Goal: Find contact information

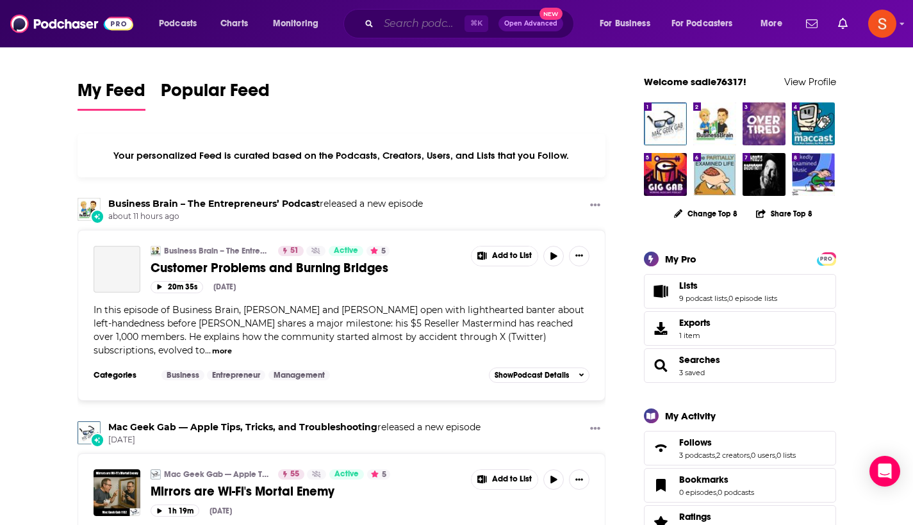
click at [432, 22] on input "Search podcasts, credits, & more..." at bounding box center [422, 23] width 86 height 20
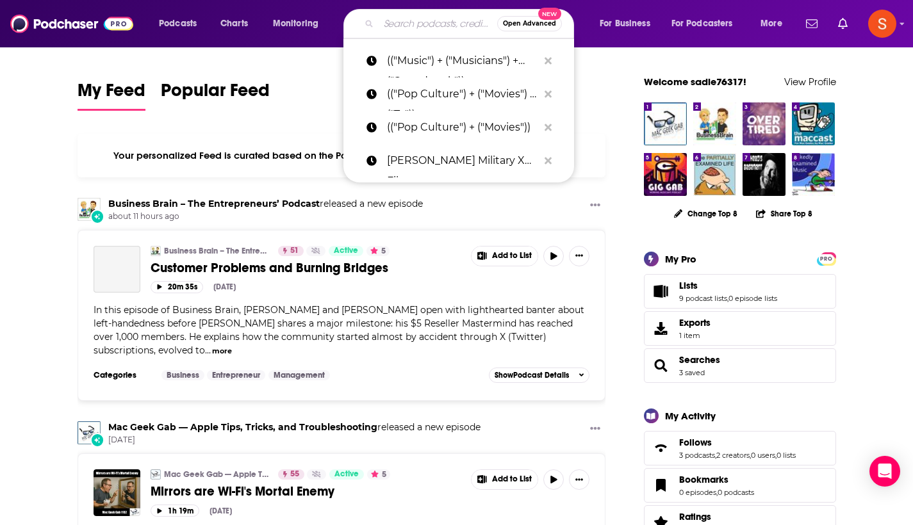
paste input "Dear Movies I Love You"
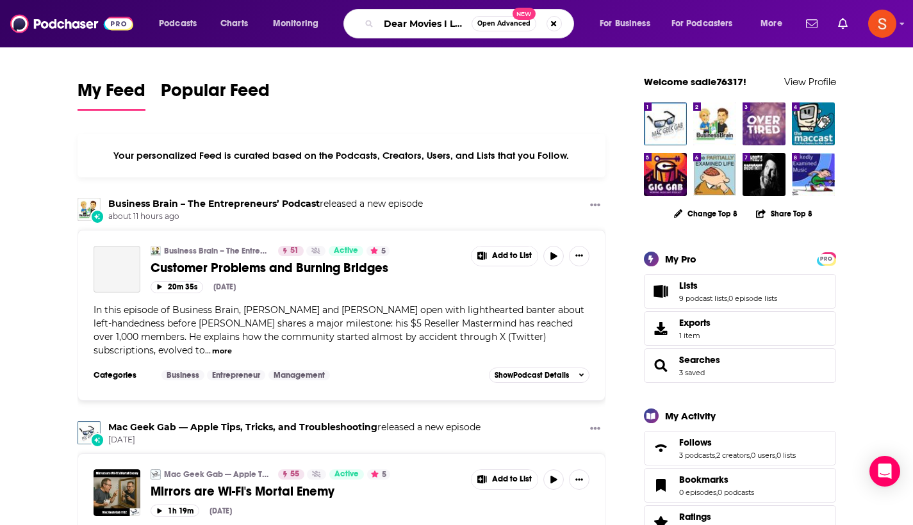
type input "Dear Movies I Love You"
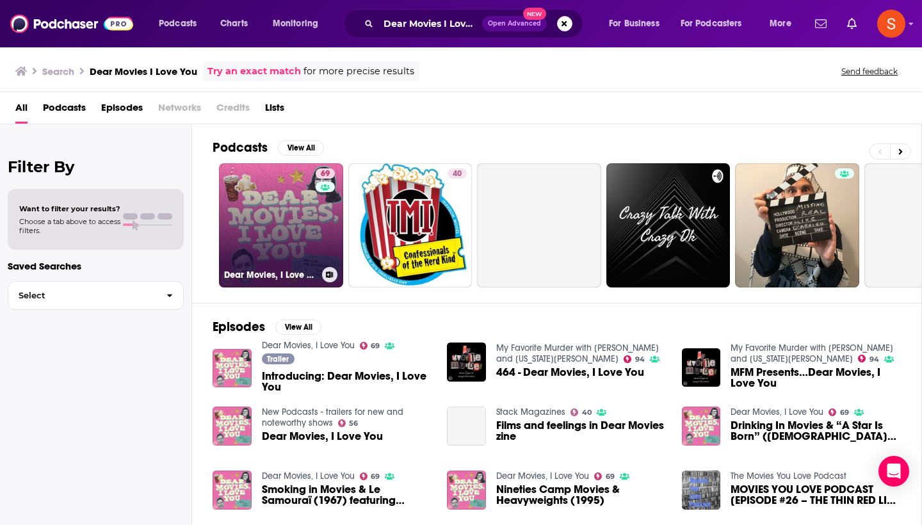
click at [290, 210] on link "69 Dear Movies, I Love You" at bounding box center [281, 225] width 124 height 124
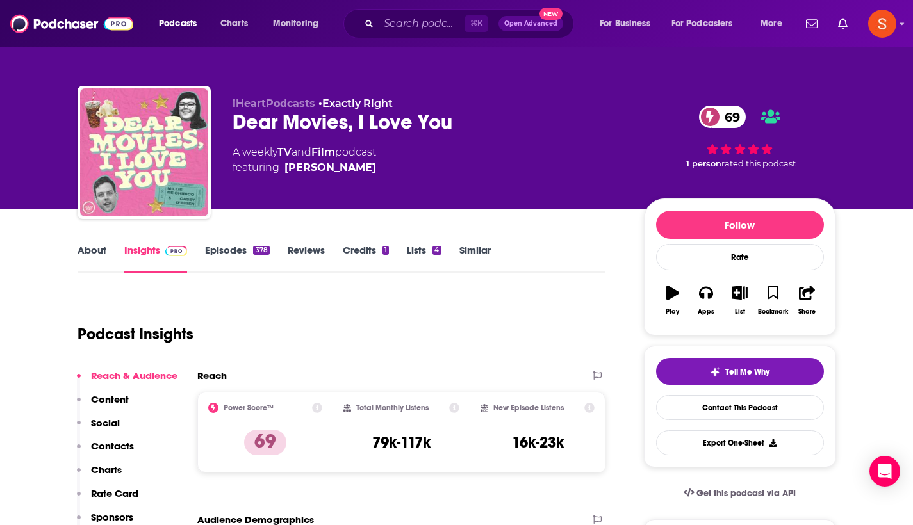
click at [115, 448] on p "Contacts" at bounding box center [112, 446] width 43 height 12
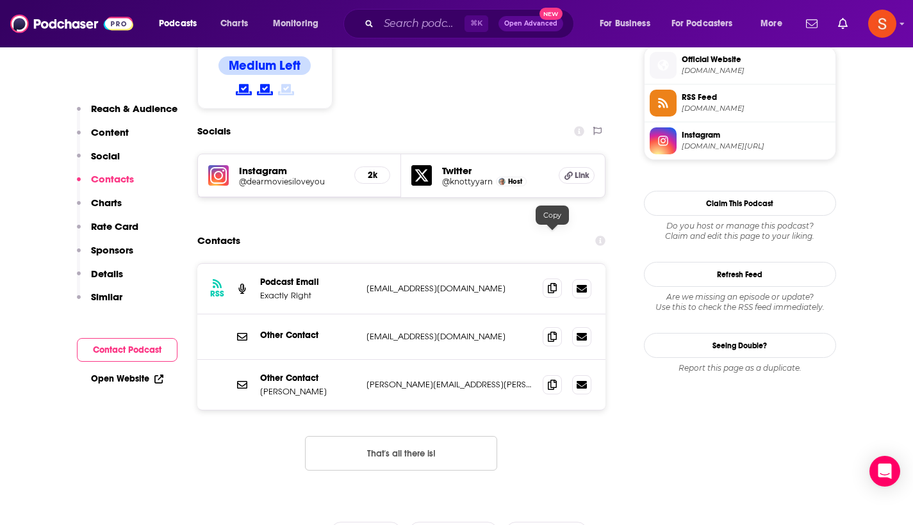
click at [555, 283] on icon at bounding box center [552, 288] width 9 height 10
click at [439, 21] on input "Search podcasts, credits, & more..." at bounding box center [422, 23] width 86 height 20
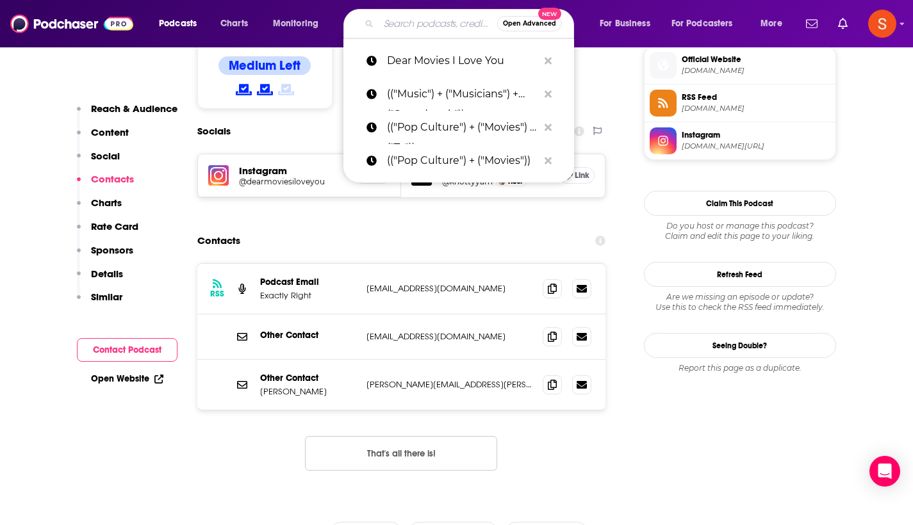
paste input "Music Wide Open Podcast"
type input "Music Wide Open Podcast"
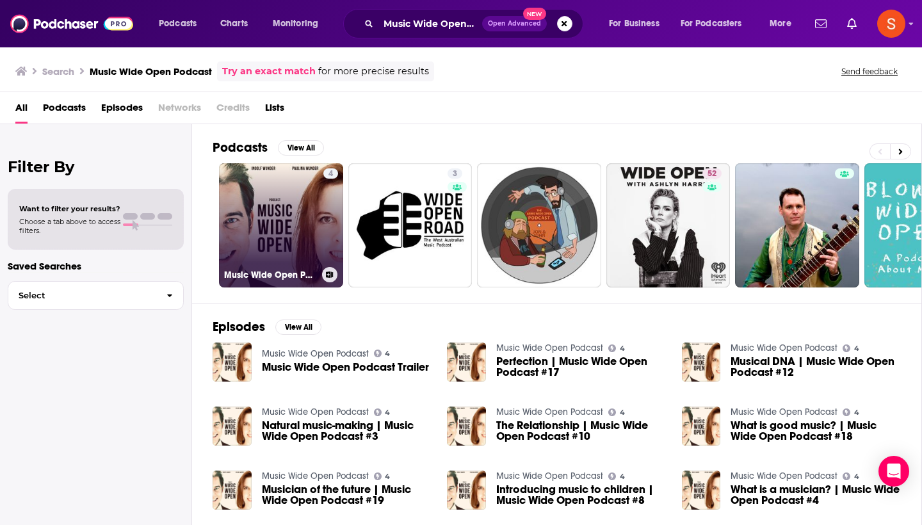
click at [290, 215] on link "4 Music Wide Open Podcast" at bounding box center [281, 225] width 124 height 124
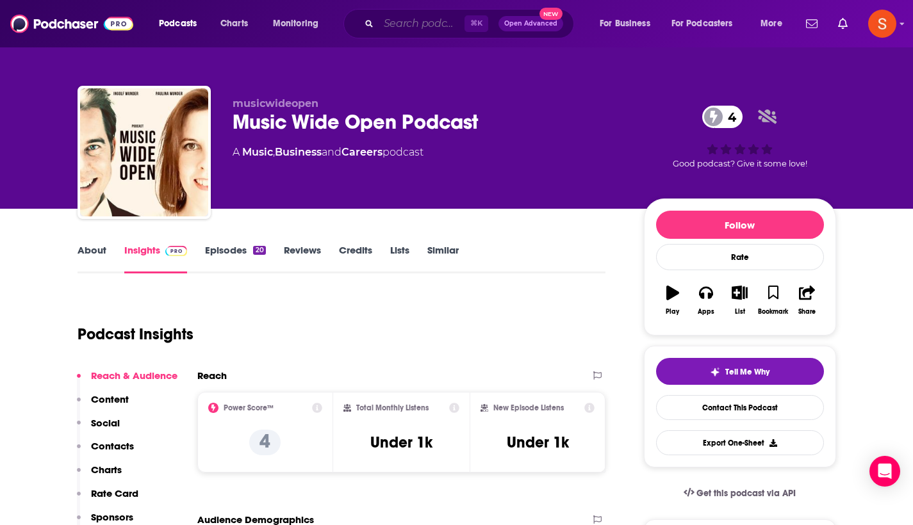
click at [439, 27] on input "Search podcasts, credits, & more..." at bounding box center [422, 23] width 86 height 20
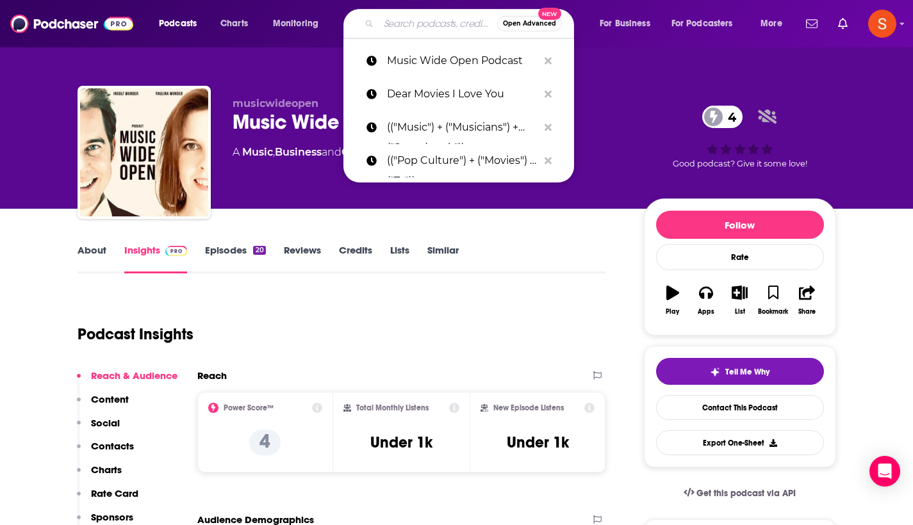
paste input "Your Favorite music"
type input "Your Favorite music"
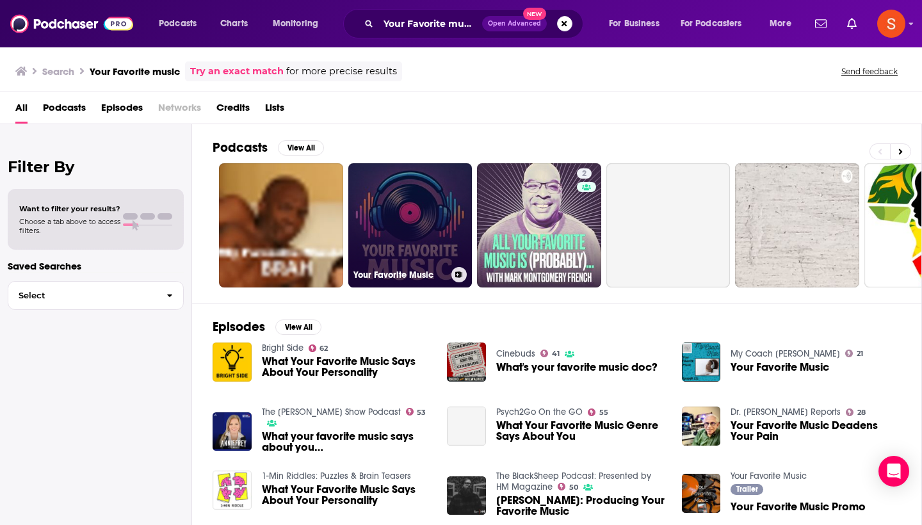
click at [386, 221] on link "Your Favorite Music" at bounding box center [410, 225] width 124 height 124
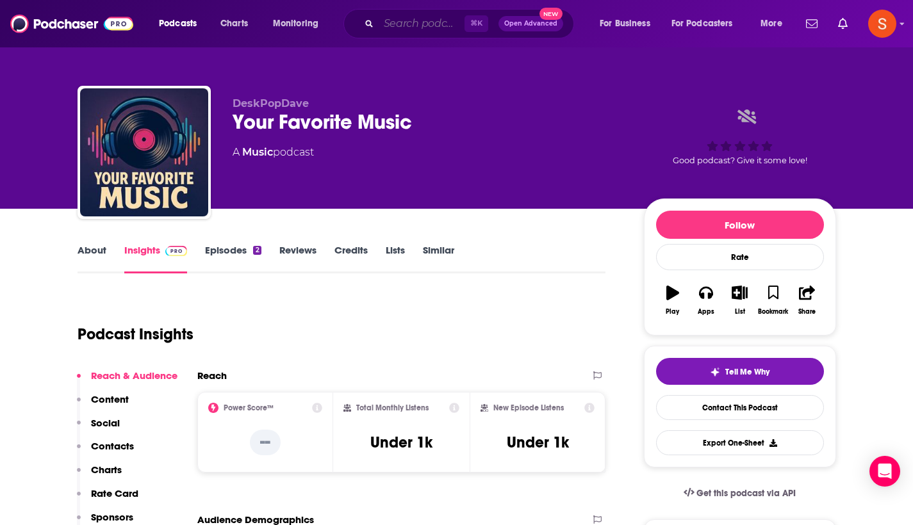
click at [428, 16] on input "Search podcasts, credits, & more..." at bounding box center [422, 23] width 86 height 20
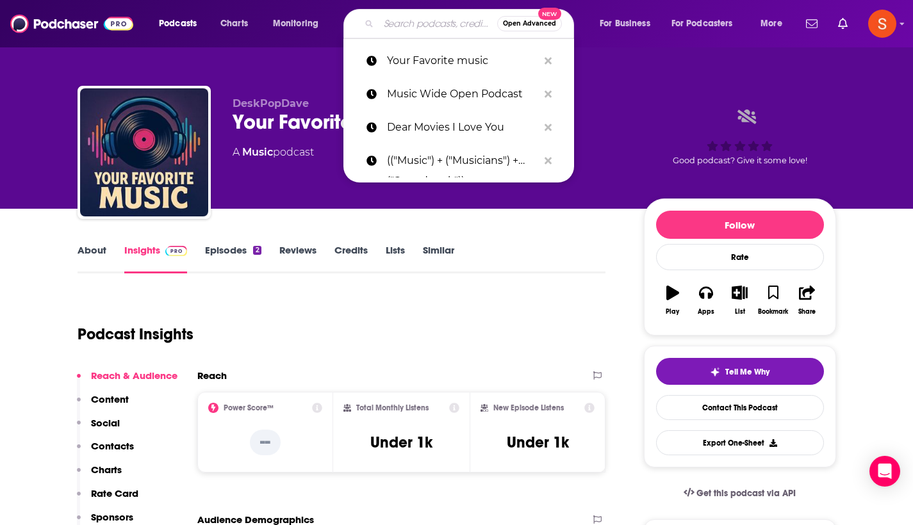
paste input "Lenses and Lyrics"
type input "Lenses and Lyrics"
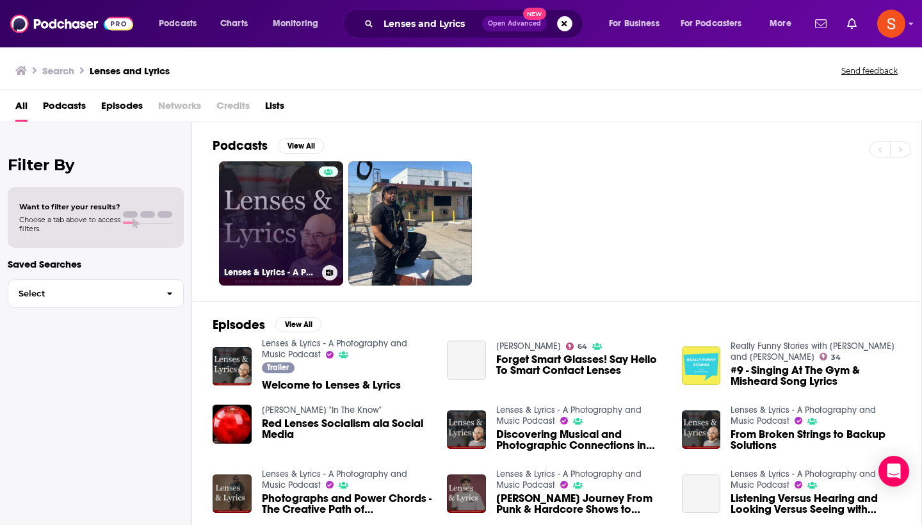
click at [266, 233] on link "Lenses & Lyrics - A Photography and Music Podcast" at bounding box center [281, 223] width 124 height 124
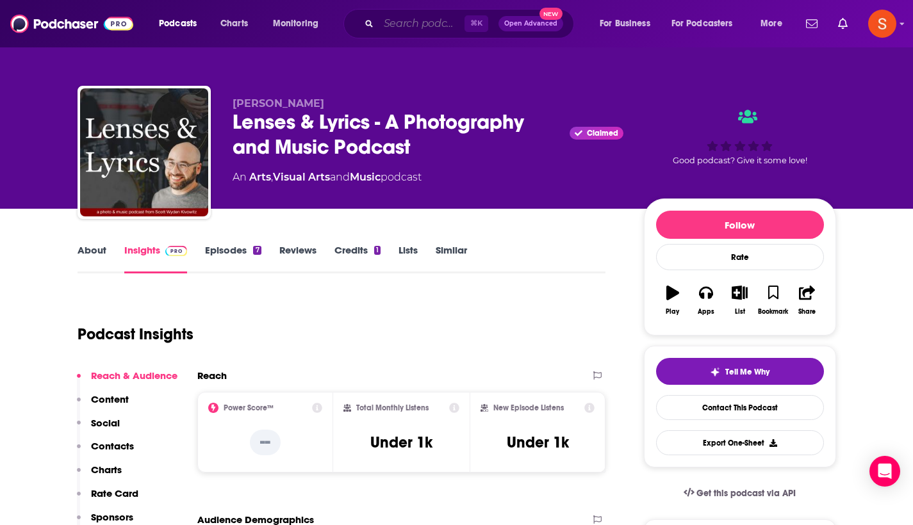
click at [401, 16] on input "Search podcasts, credits, & more..." at bounding box center [422, 23] width 86 height 20
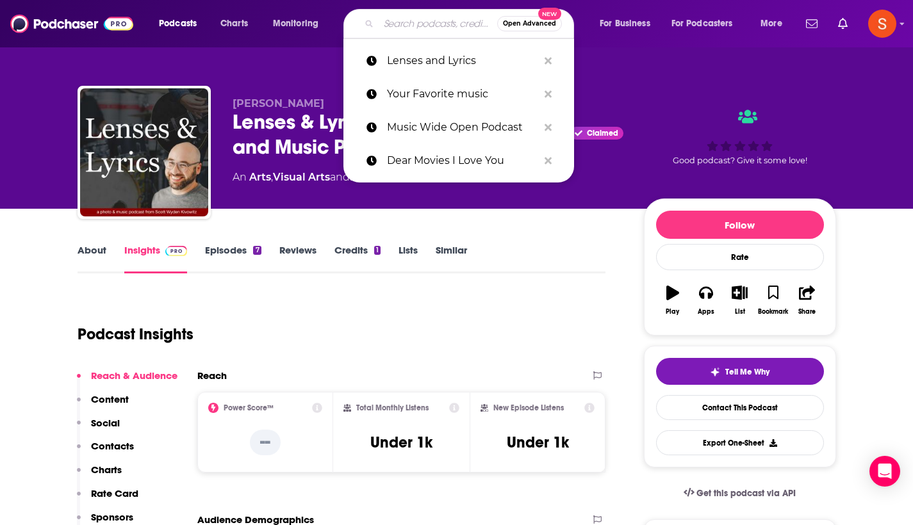
paste input "The Trout Show"
type input "The Trout Show"
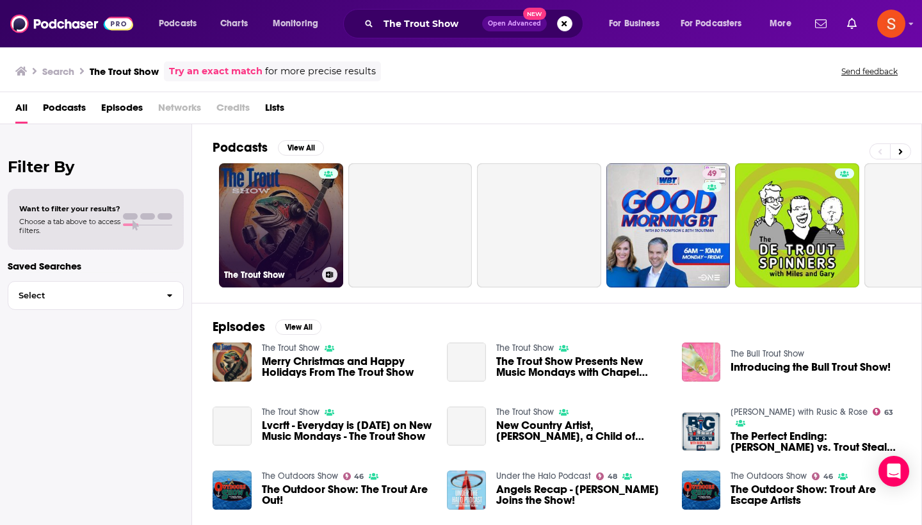
click at [272, 201] on link "The Trout Show" at bounding box center [281, 225] width 124 height 124
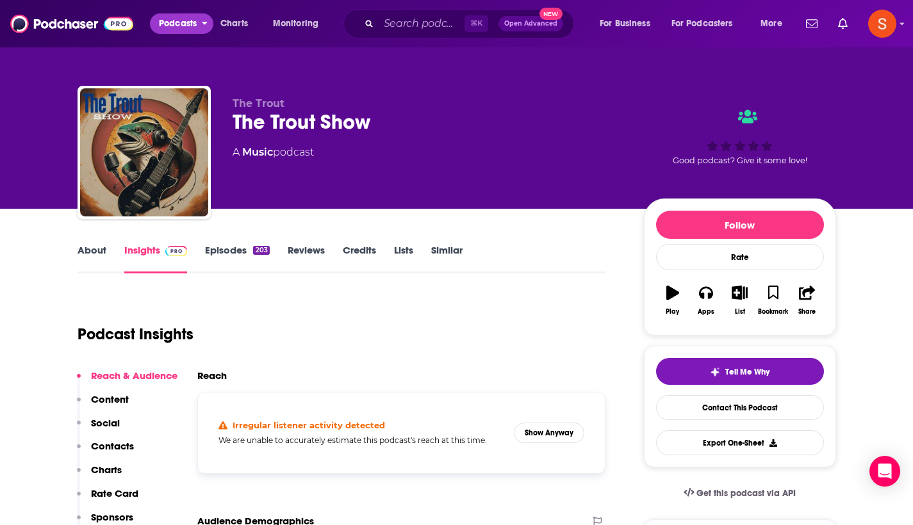
click at [188, 19] on span "Podcasts" at bounding box center [178, 24] width 38 height 18
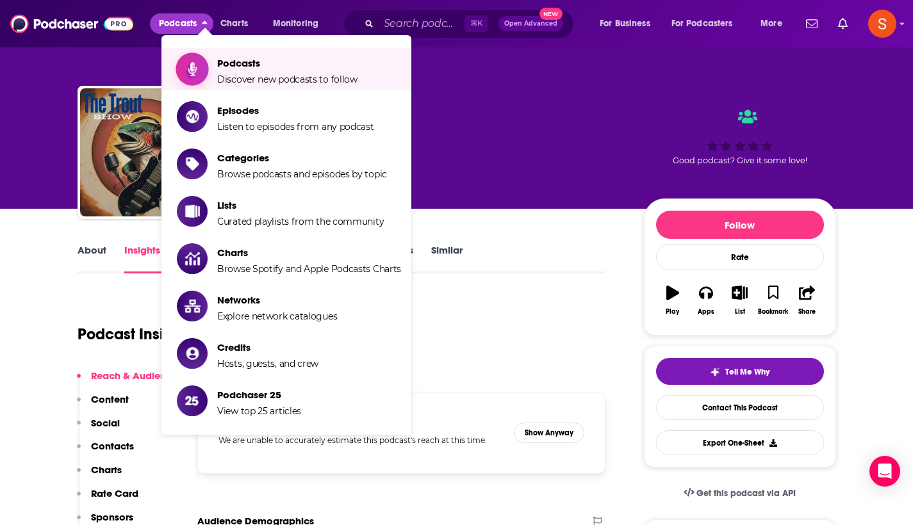
click at [196, 67] on icon "Show item sub-menu" at bounding box center [192, 68] width 9 height 15
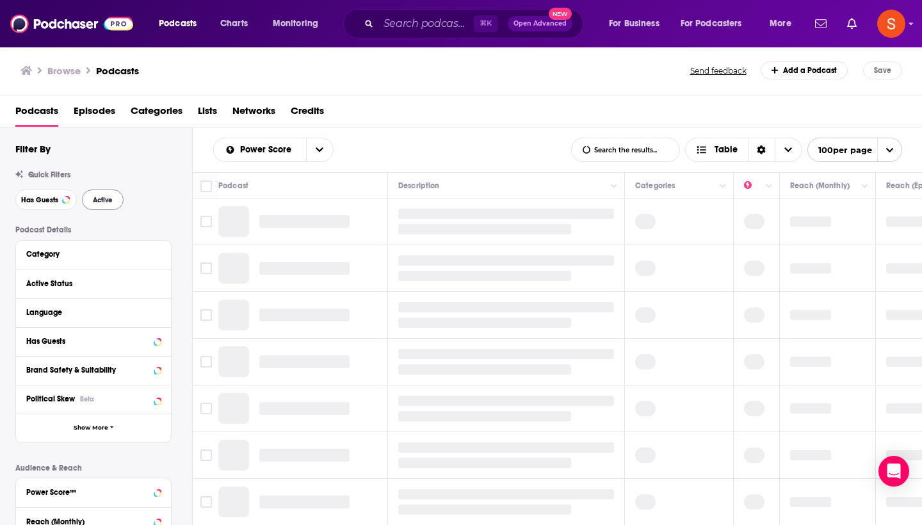
click at [115, 199] on button "Active" at bounding box center [103, 200] width 42 height 20
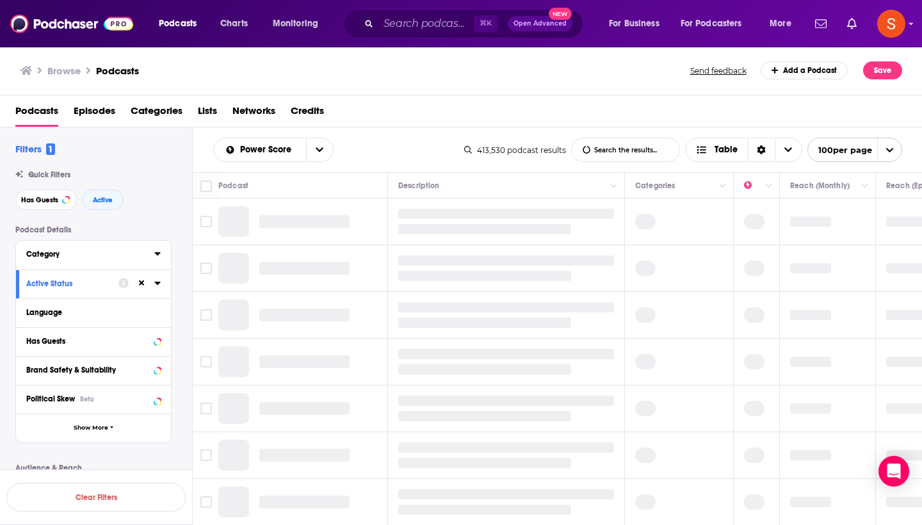
click at [89, 251] on div "Category" at bounding box center [86, 254] width 120 height 9
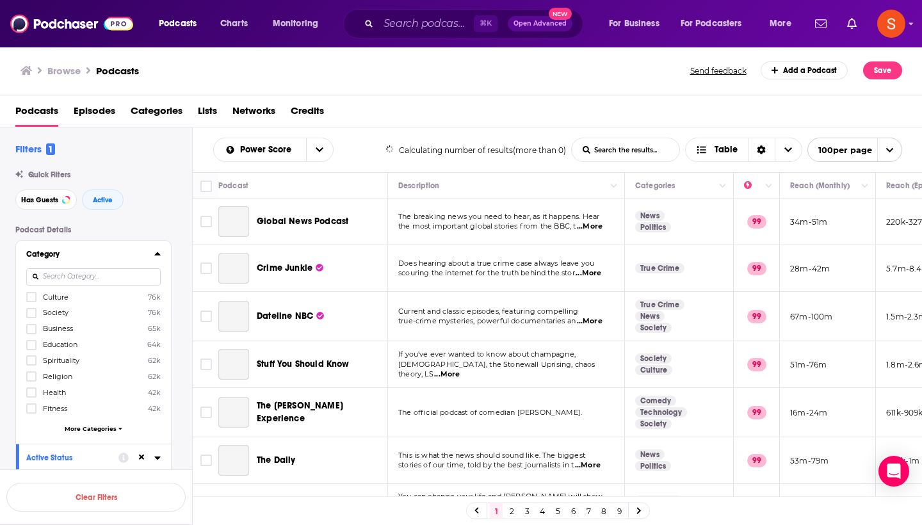
click at [91, 275] on input at bounding box center [93, 276] width 135 height 17
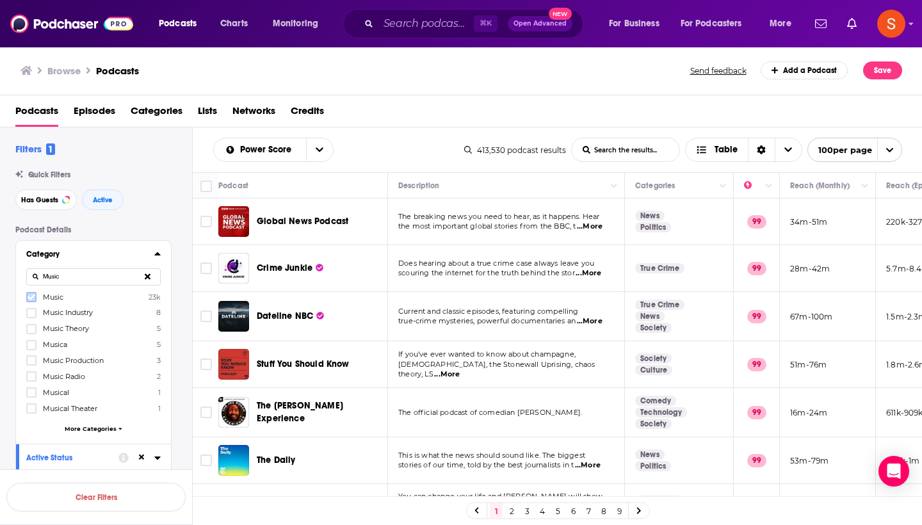
scroll to position [0, 1]
type input "Music"
click at [33, 299] on icon at bounding box center [31, 297] width 8 height 8
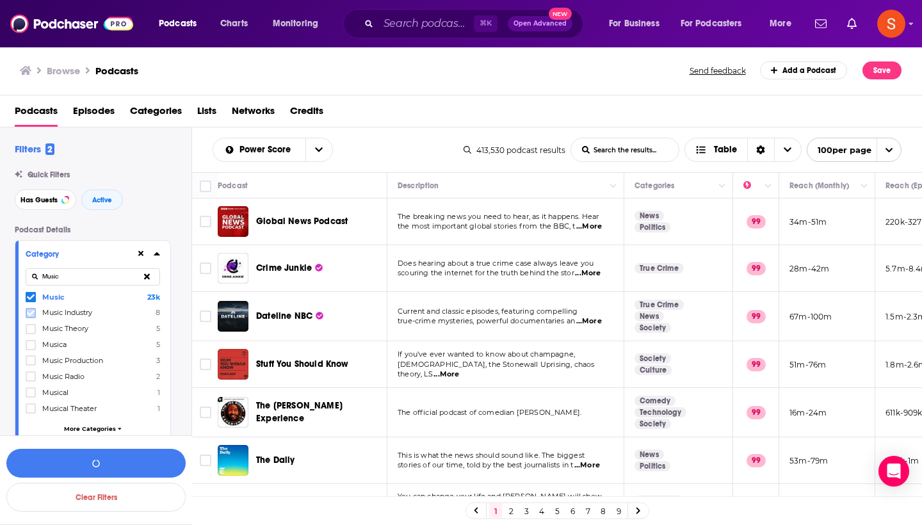
click at [31, 313] on icon at bounding box center [31, 313] width 8 height 6
click at [29, 325] on icon at bounding box center [31, 329] width 8 height 8
click at [30, 359] on icon at bounding box center [31, 361] width 8 height 8
click at [157, 256] on icon at bounding box center [157, 254] width 6 height 10
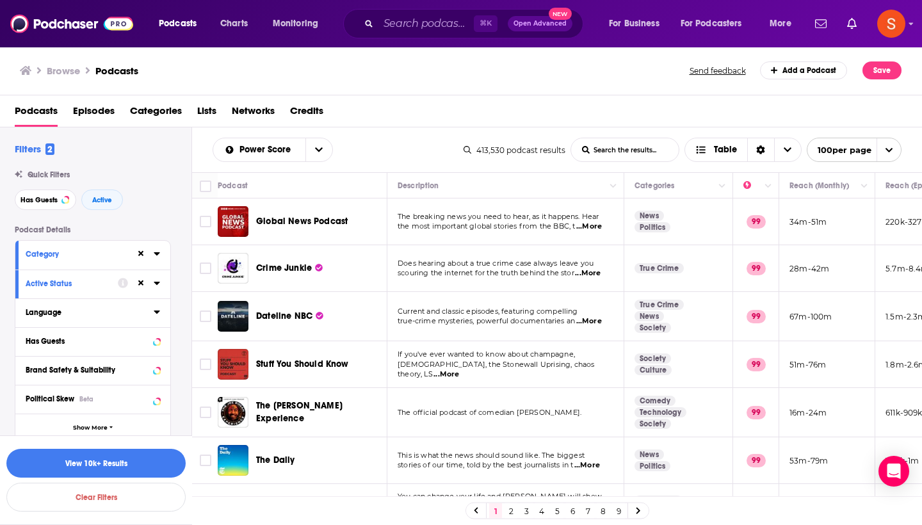
click at [123, 318] on button "Language" at bounding box center [90, 312] width 128 height 16
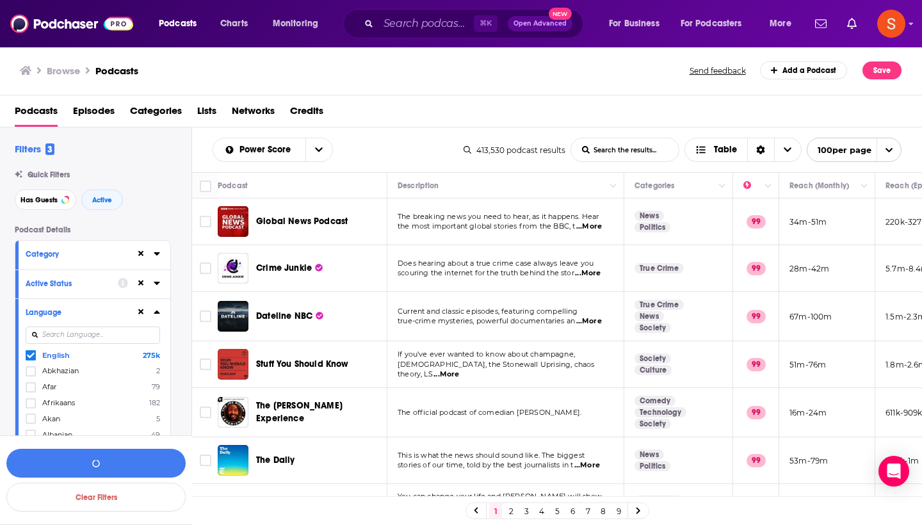
click at [158, 311] on icon at bounding box center [157, 312] width 6 height 10
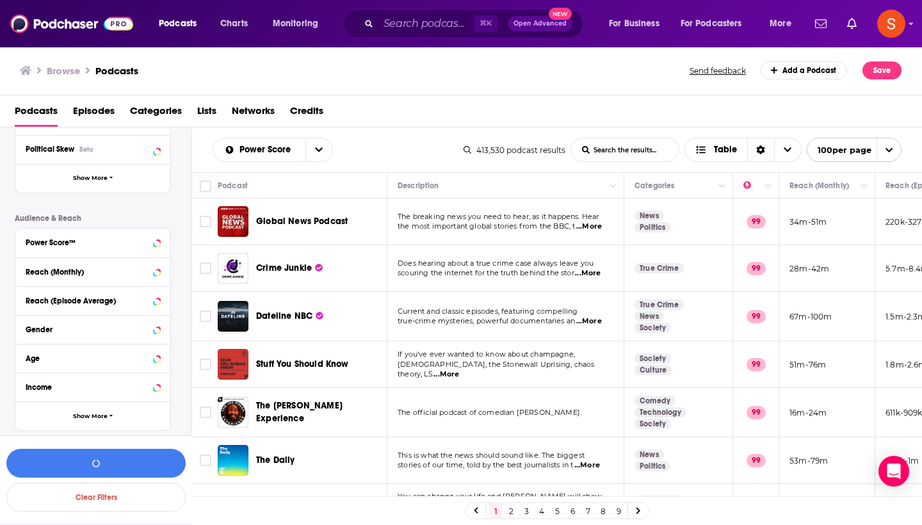
scroll to position [249, 0]
click at [55, 276] on div "Reach (Monthly)" at bounding box center [77, 272] width 102 height 9
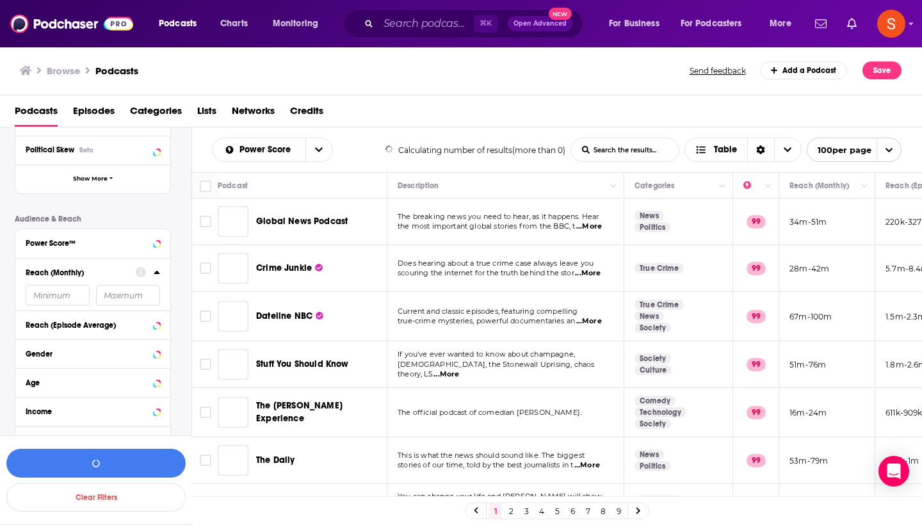
click at [158, 273] on icon at bounding box center [157, 272] width 6 height 3
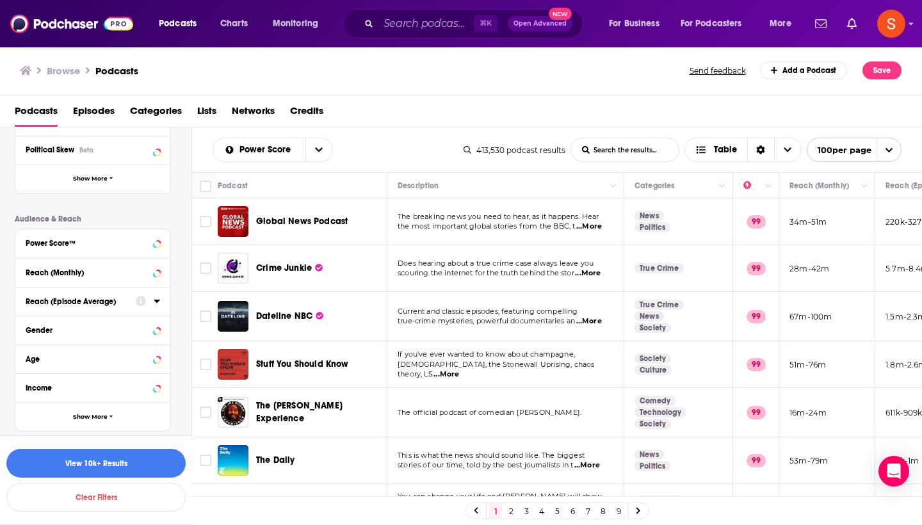
click at [117, 307] on button "Reach (Episode Average)" at bounding box center [81, 301] width 110 height 16
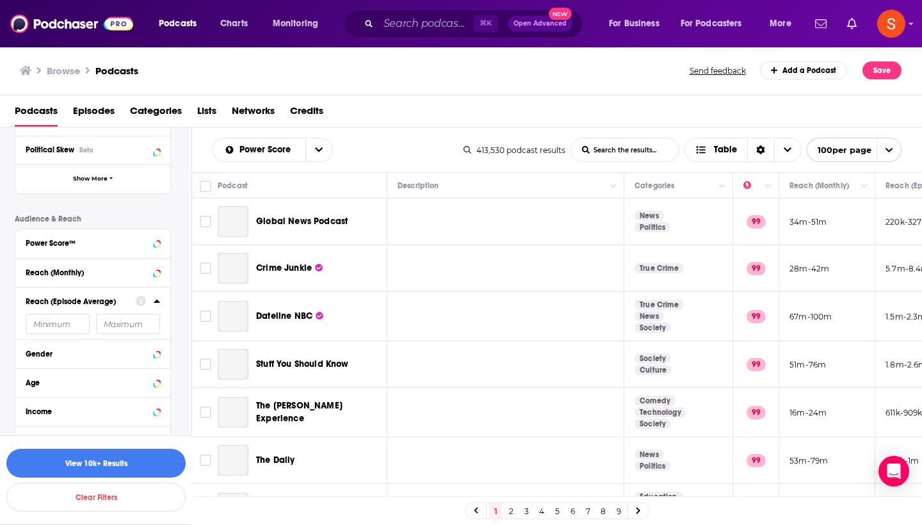
click at [78, 324] on input "number" at bounding box center [58, 324] width 64 height 20
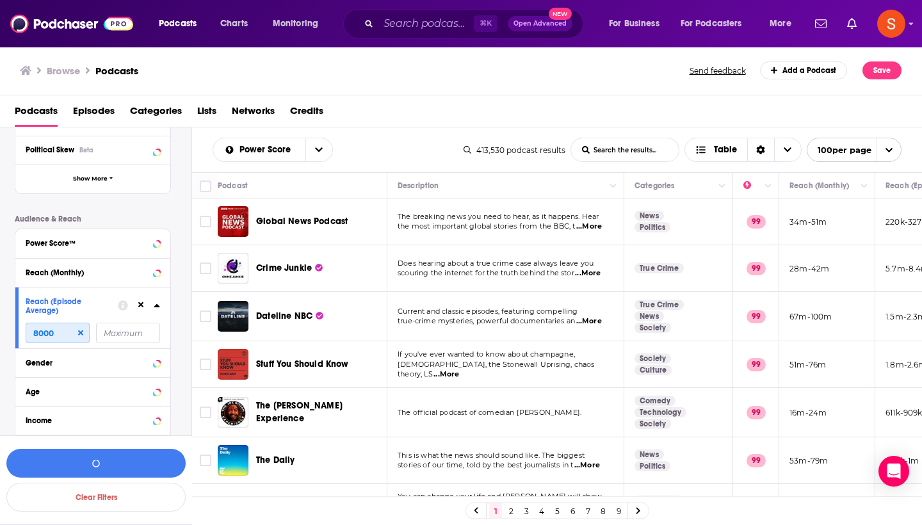
type input "8000"
click at [111, 334] on input "number" at bounding box center [128, 333] width 64 height 20
type input "15000"
click at [103, 466] on button "View 91 Results" at bounding box center [95, 463] width 179 height 29
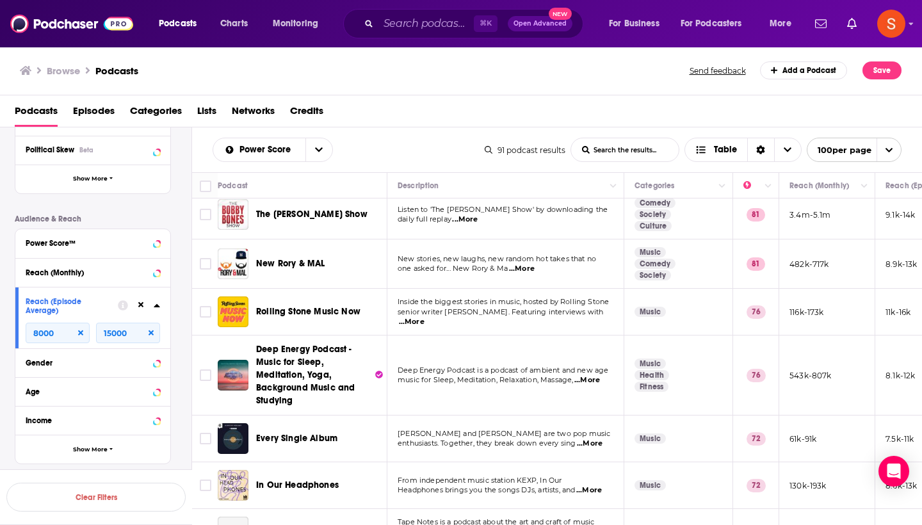
scroll to position [17, 0]
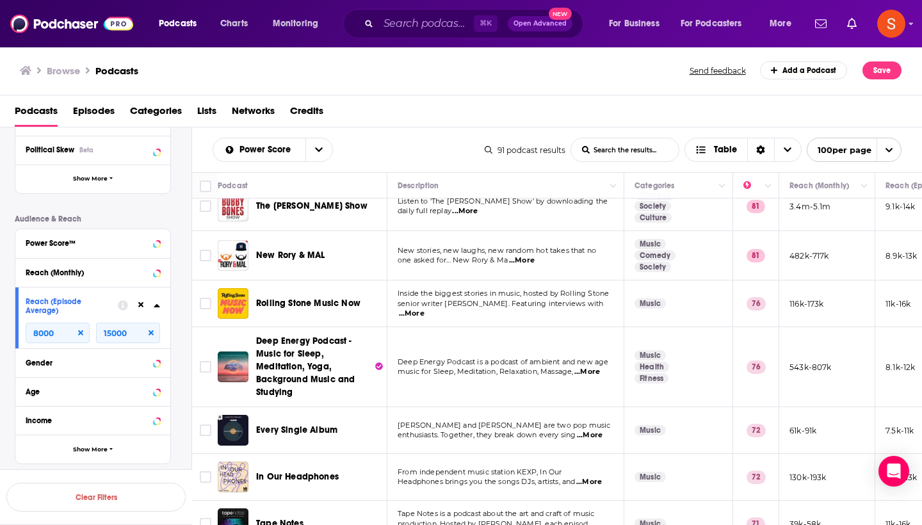
click at [431, 144] on div "Power Score List Search Input Search the results... Table" at bounding box center [349, 150] width 272 height 24
click at [532, 211] on p "daily full replay ...More" at bounding box center [505, 211] width 215 height 10
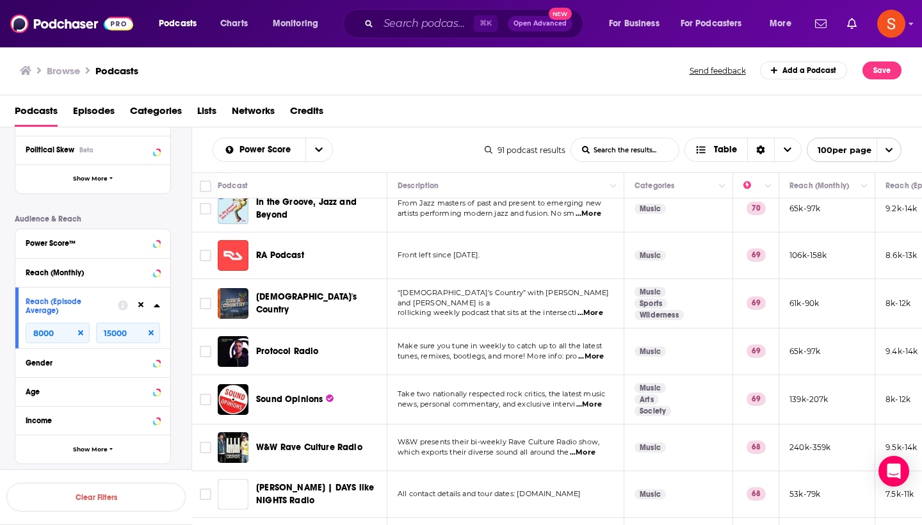
scroll to position [555, 0]
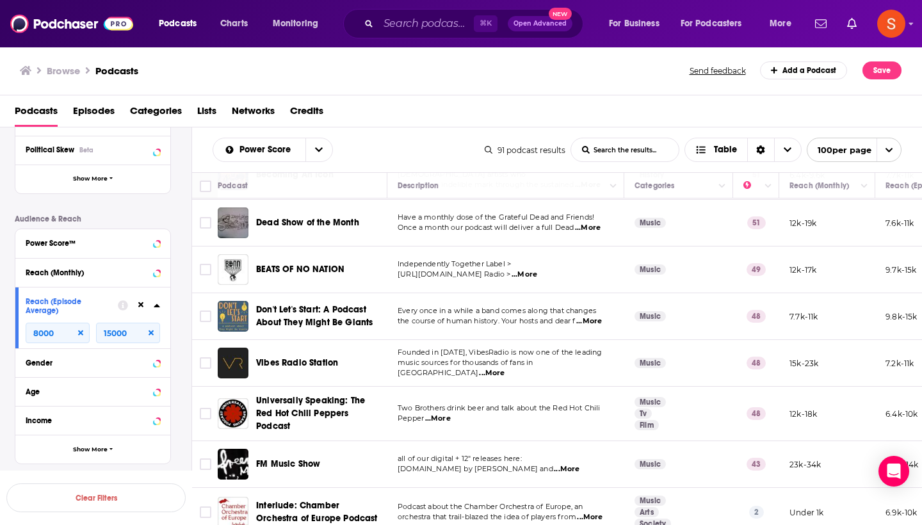
scroll to position [4176, 0]
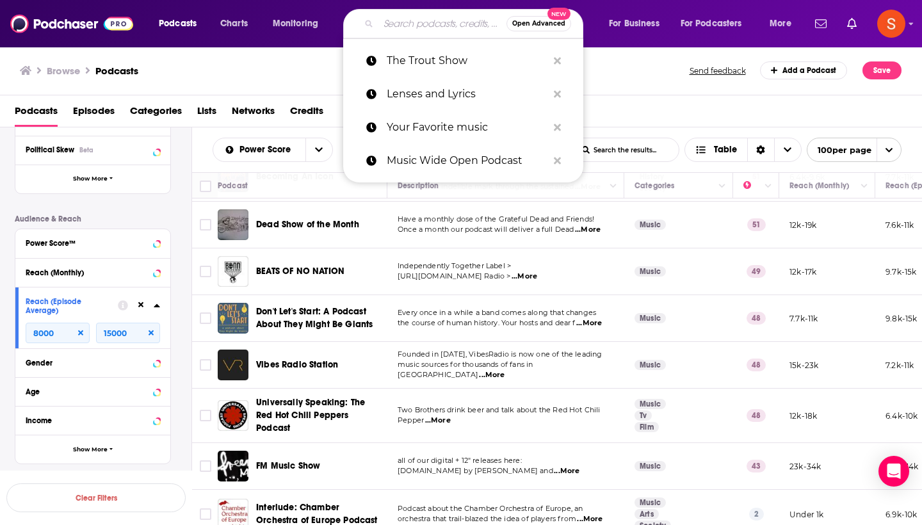
click at [417, 30] on input "Search podcasts, credits, & more..." at bounding box center [443, 23] width 128 height 20
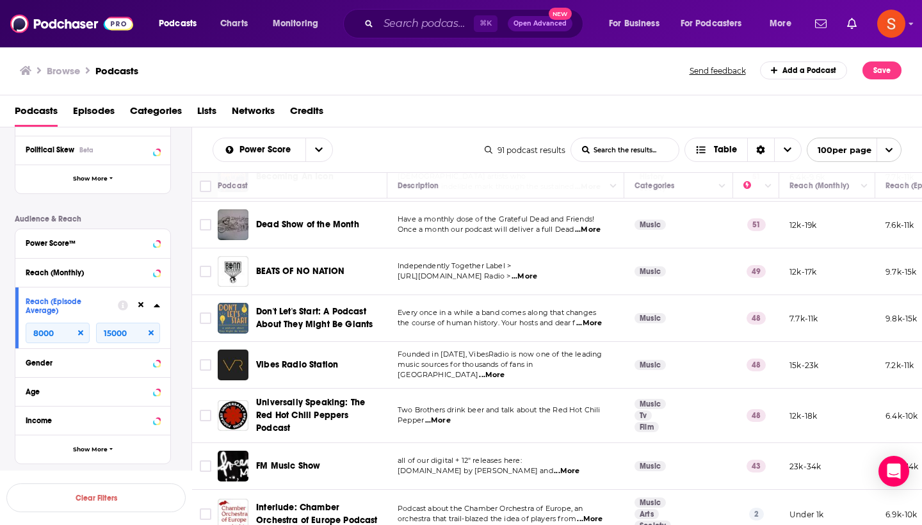
click at [529, 24] on span "Open Advanced" at bounding box center [540, 23] width 53 height 6
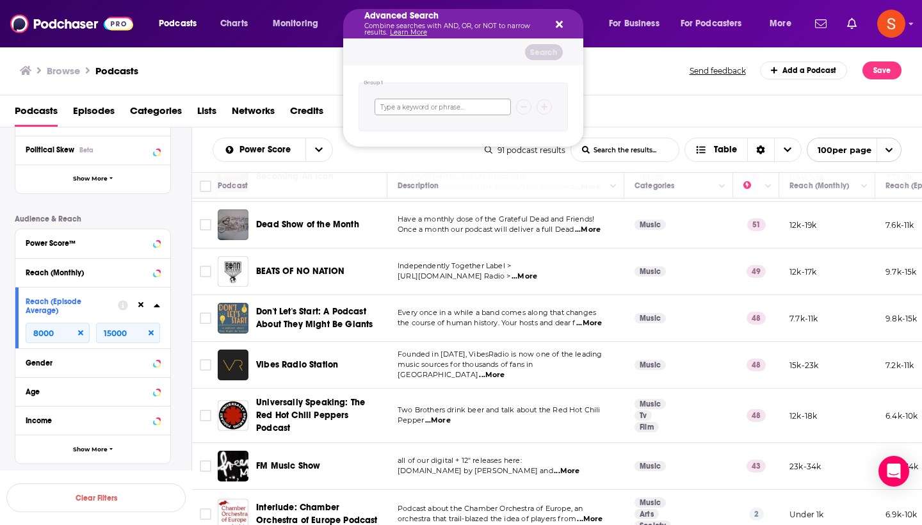
click at [416, 106] on input "Search podcasts, credits, & more..." at bounding box center [443, 107] width 136 height 17
type input "P"
click at [560, 23] on icon "Search podcasts, credits, & more..." at bounding box center [559, 24] width 7 height 7
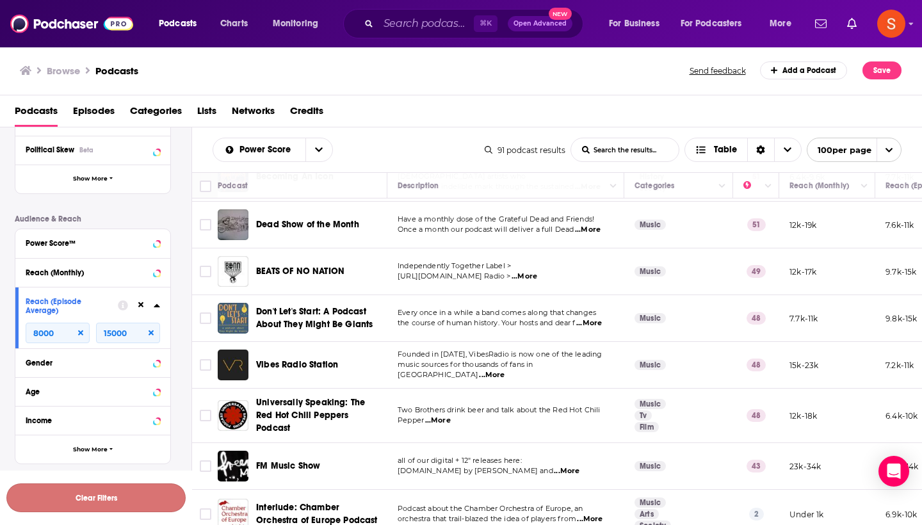
click at [124, 496] on button "Clear Filters" at bounding box center [95, 498] width 179 height 29
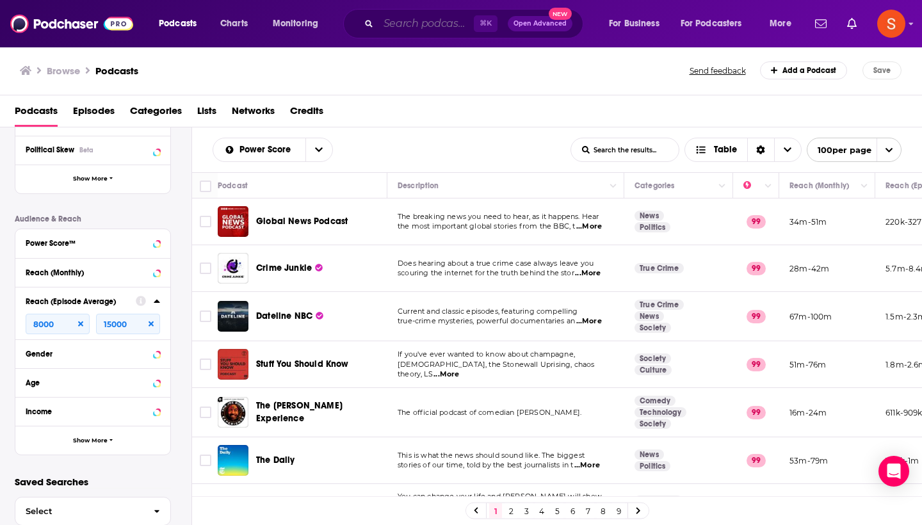
click at [438, 26] on input "Search podcasts, credits, & more..." at bounding box center [426, 23] width 95 height 20
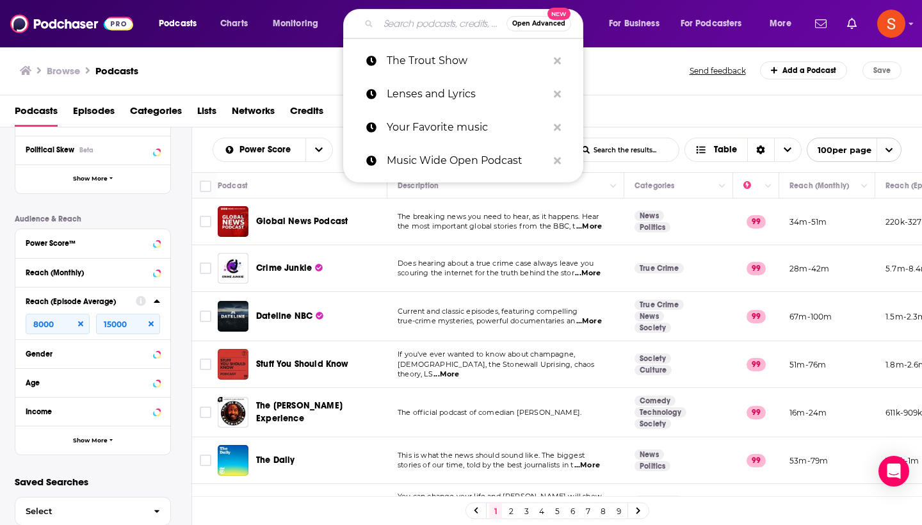
paste input "Self-Improvement, Personal Growth and Entrepreneurship"
type input "Self-Improvement, Personal Growth and Entrepreneurship"
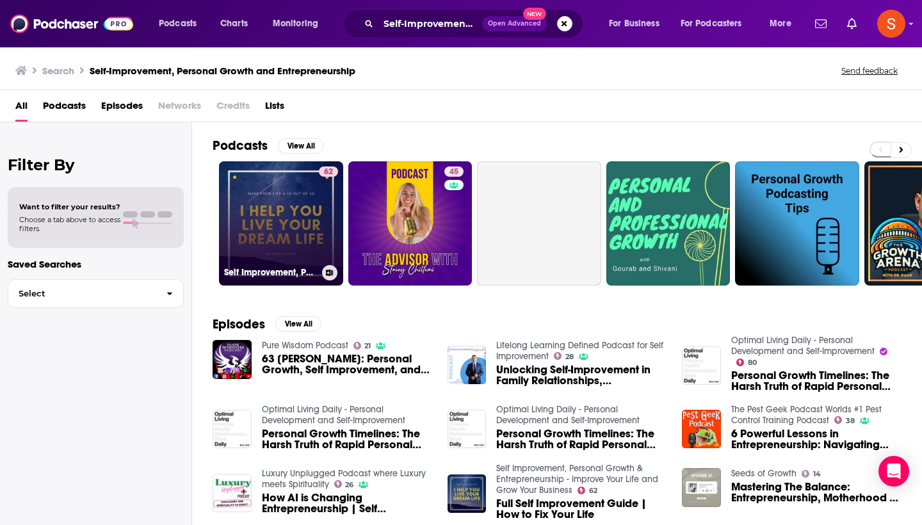
click at [286, 216] on link "62 Self Improvement, Personal Growth & Entrepreneurship - Improve Your Life and…" at bounding box center [281, 223] width 124 height 124
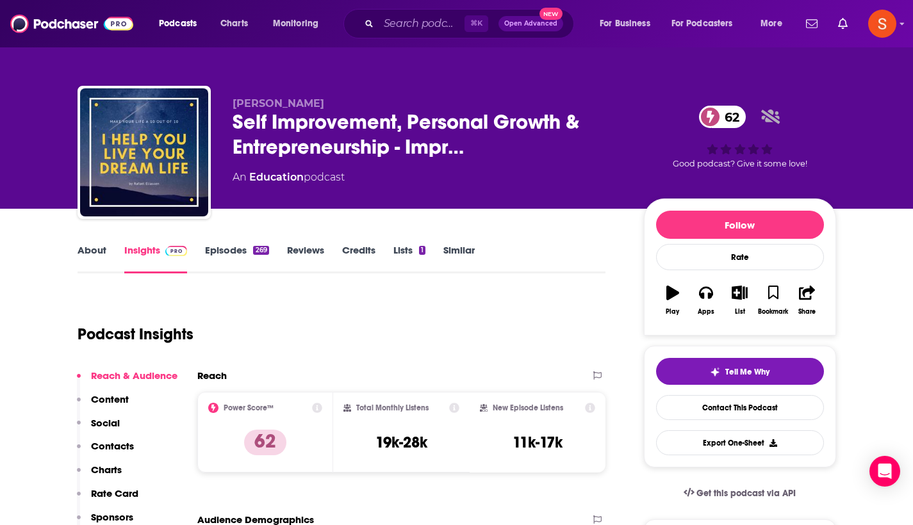
click at [117, 444] on p "Contacts" at bounding box center [112, 446] width 43 height 12
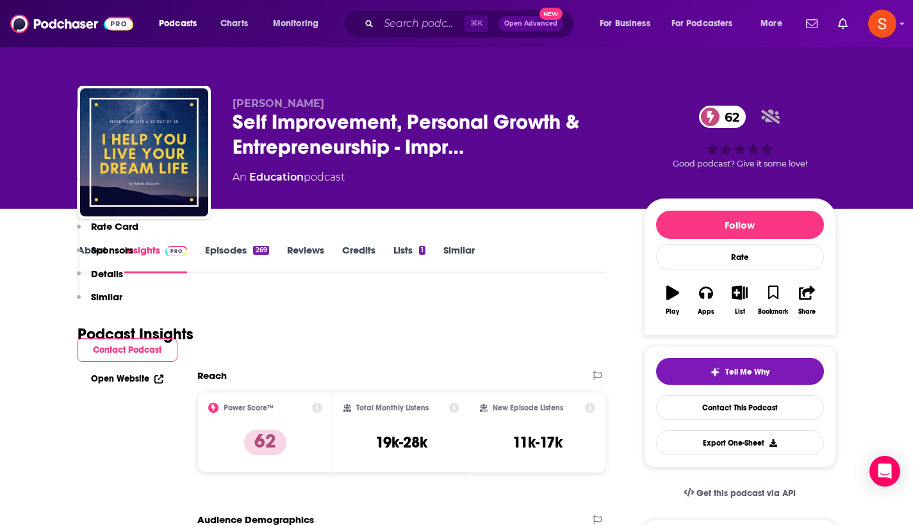
scroll to position [1030, 0]
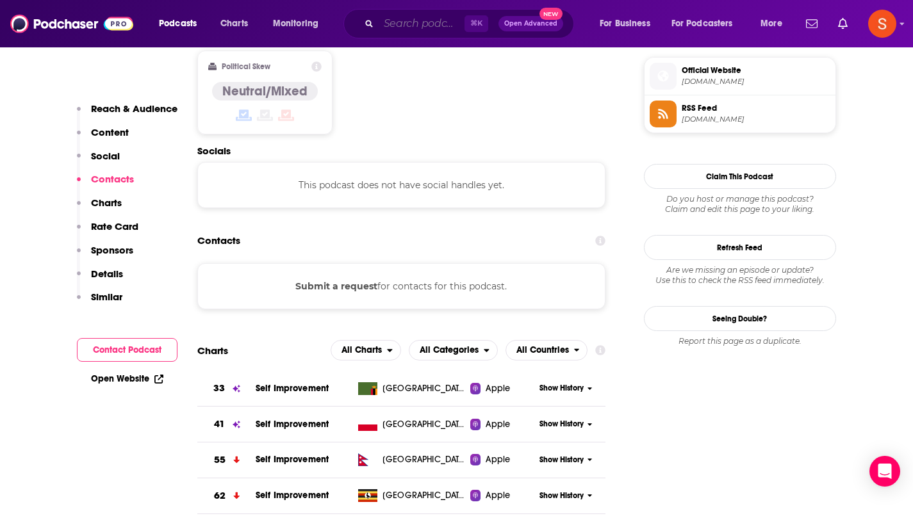
click at [398, 28] on input "Search podcasts, credits, & more..." at bounding box center [422, 23] width 86 height 20
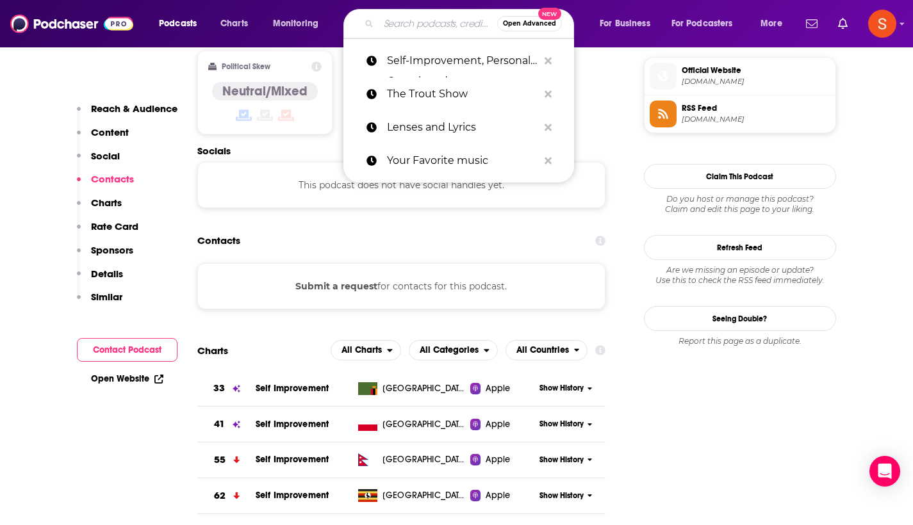
paste input "DNA Show"
type input "DNA Show"
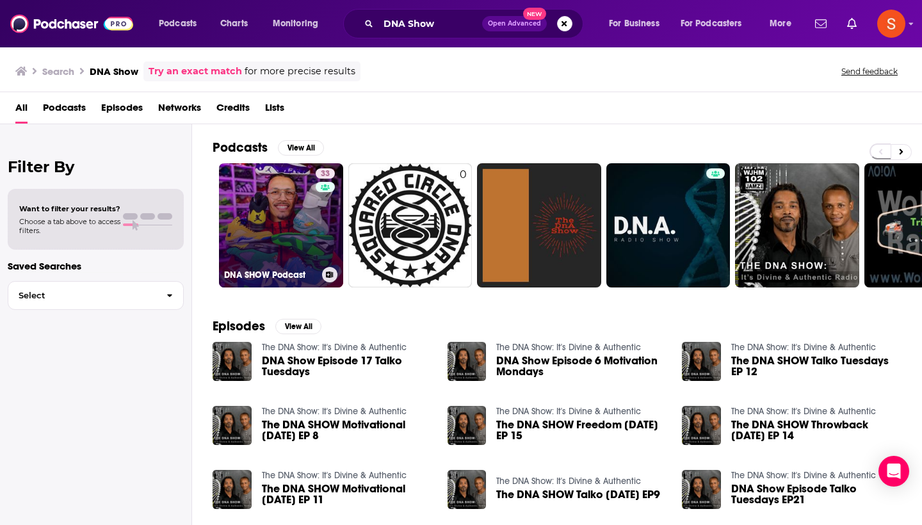
click at [259, 198] on link "33 DNA SHOW Podcast" at bounding box center [281, 225] width 124 height 124
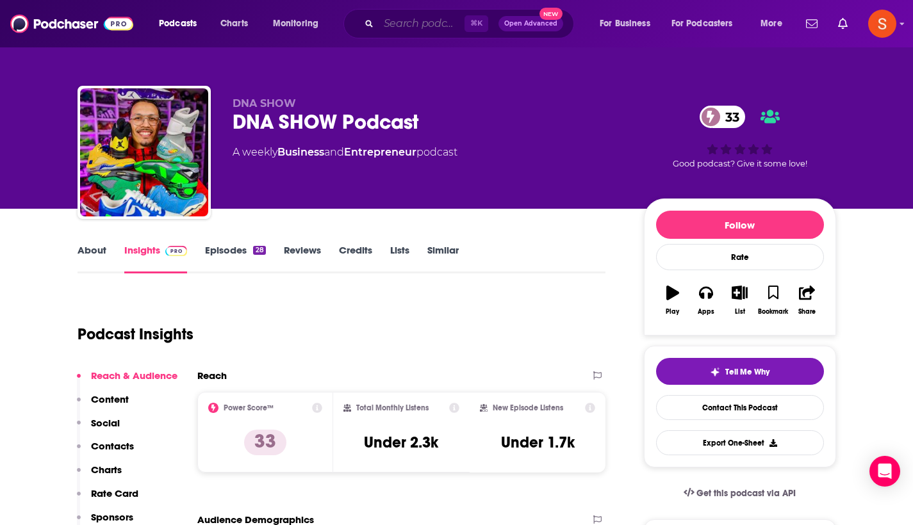
click at [411, 22] on input "Search podcasts, credits, & more..." at bounding box center [422, 23] width 86 height 20
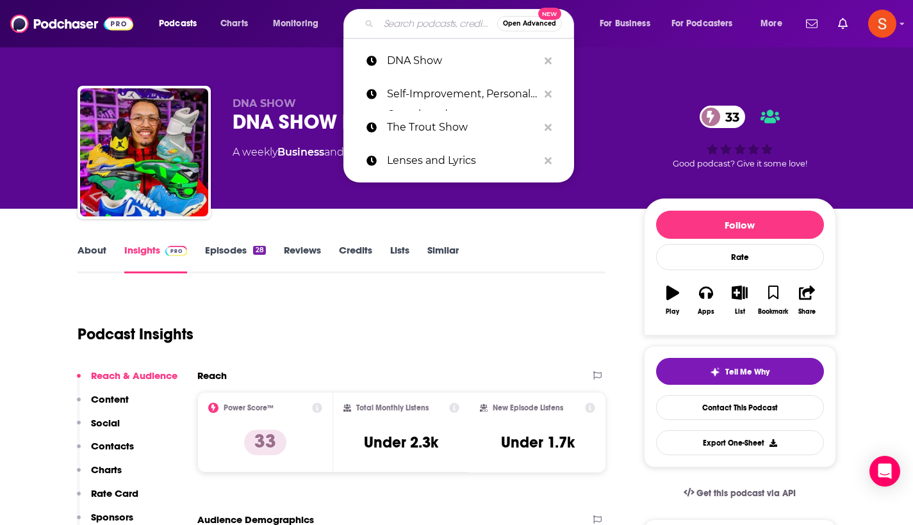
paste input "Own Your Career Own Your Life"
type input "Own Your Career Own Your Life"
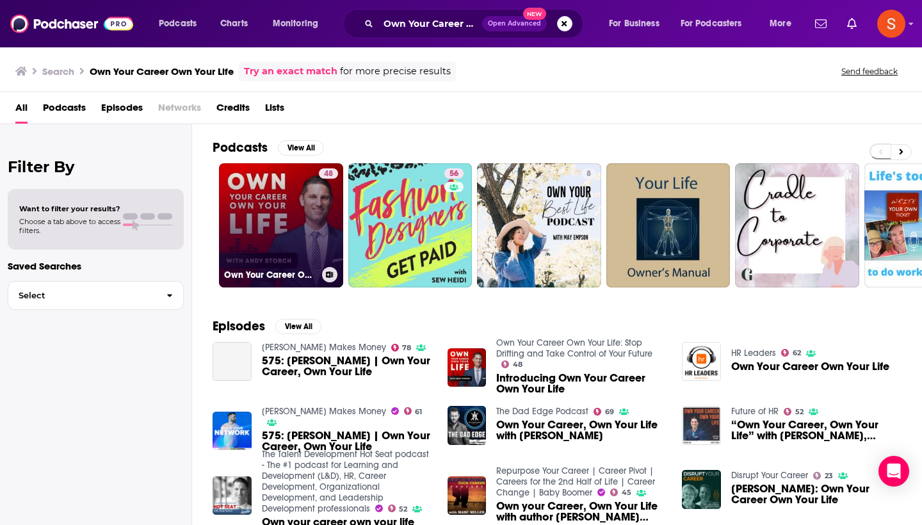
click at [272, 212] on link "48 Own Your Career Own Your Life: Stop Drifting and Take Control of Your Future" at bounding box center [281, 225] width 124 height 124
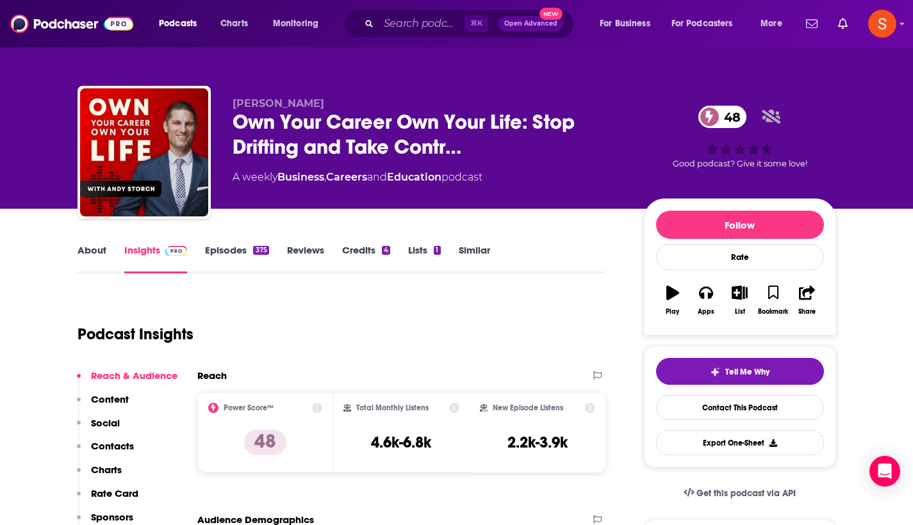
click at [118, 442] on p "Contacts" at bounding box center [112, 446] width 43 height 12
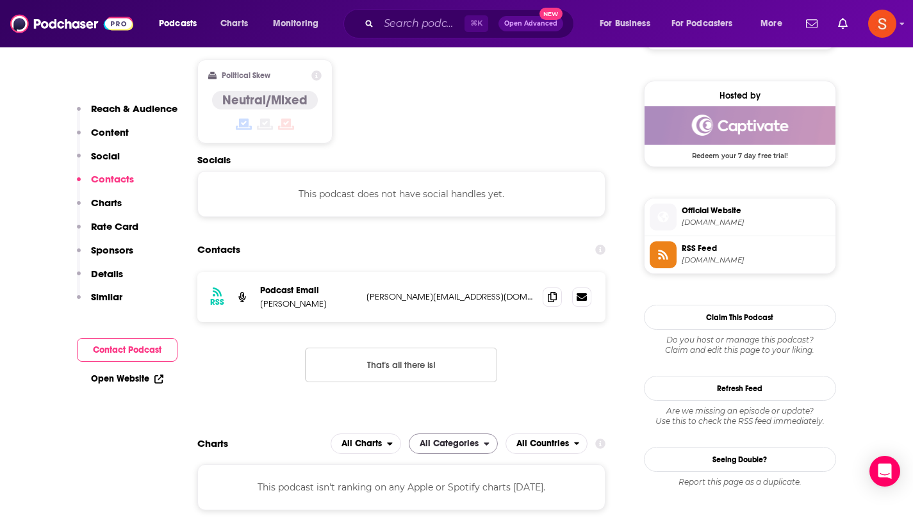
scroll to position [1015, 0]
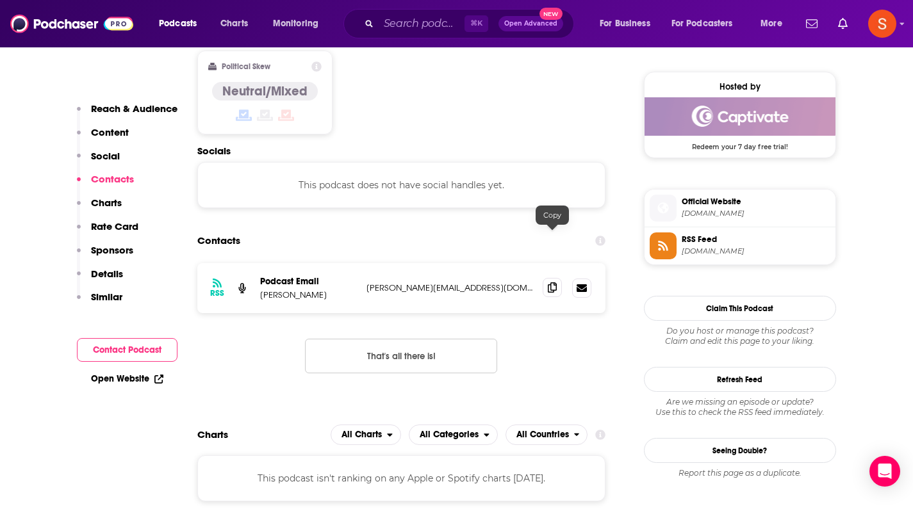
click at [551, 282] on icon at bounding box center [552, 287] width 9 height 10
click at [436, 22] on input "Search podcasts, credits, & more..." at bounding box center [422, 23] width 86 height 20
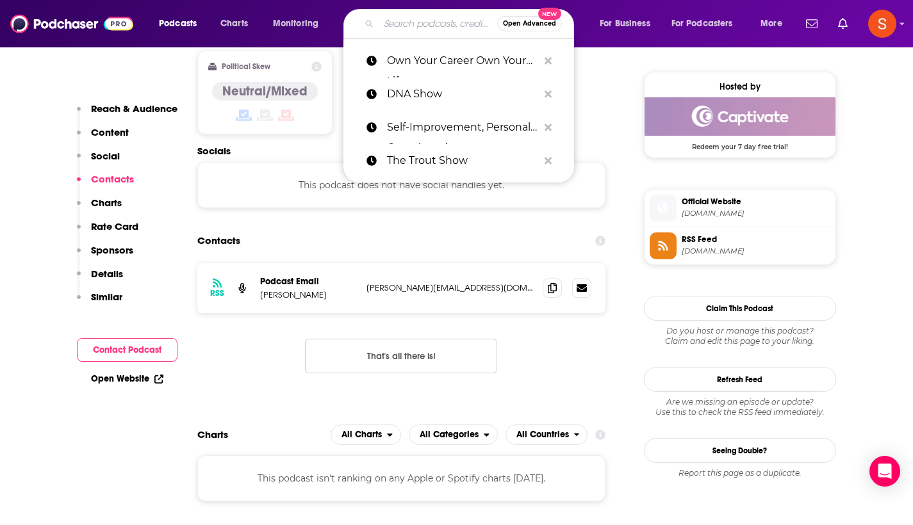
paste input "Pump Up The Jams"
type input "Pump Up The Jams"
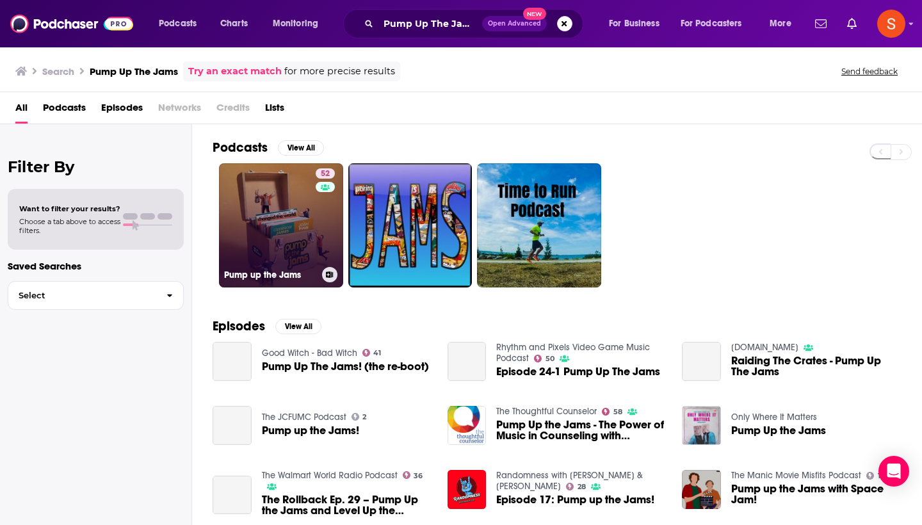
click at [282, 238] on link "52 Pump up the Jams" at bounding box center [281, 225] width 124 height 124
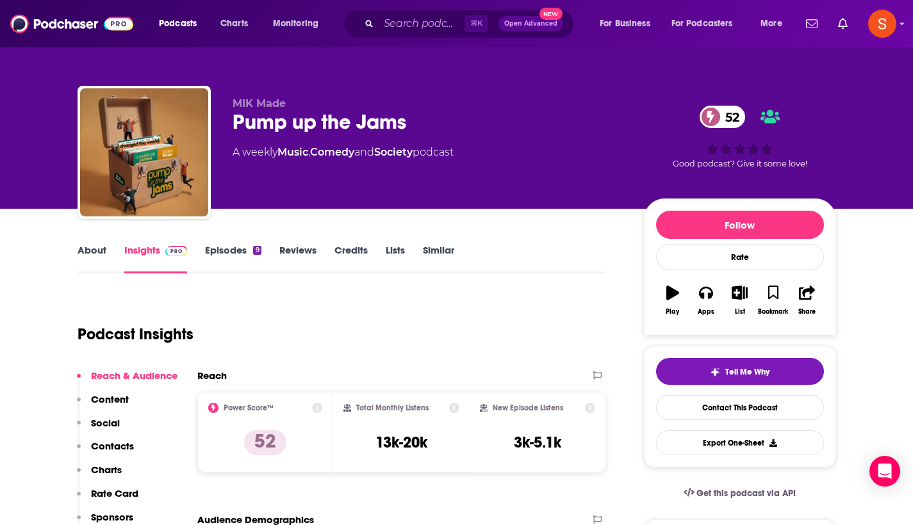
click at [119, 443] on p "Contacts" at bounding box center [112, 446] width 43 height 12
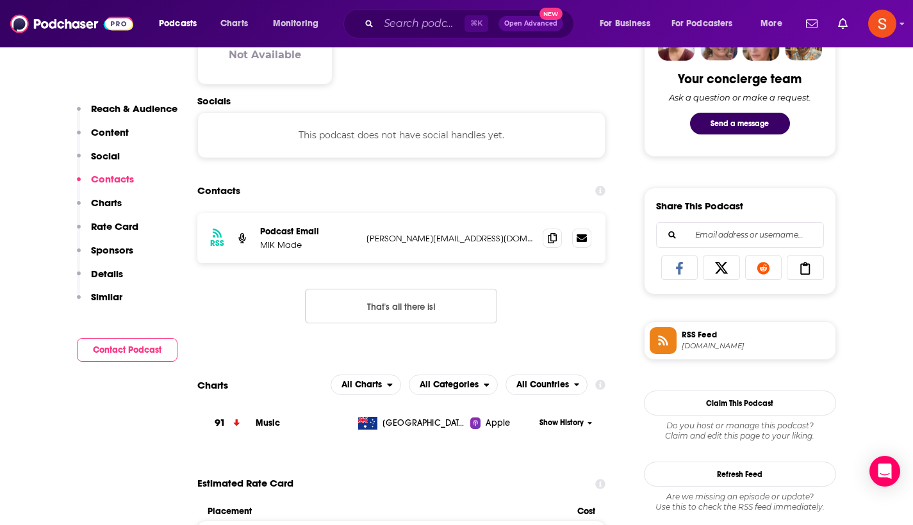
scroll to position [664, 0]
click at [555, 236] on icon at bounding box center [552, 237] width 9 height 10
